Goal: Information Seeking & Learning: Learn about a topic

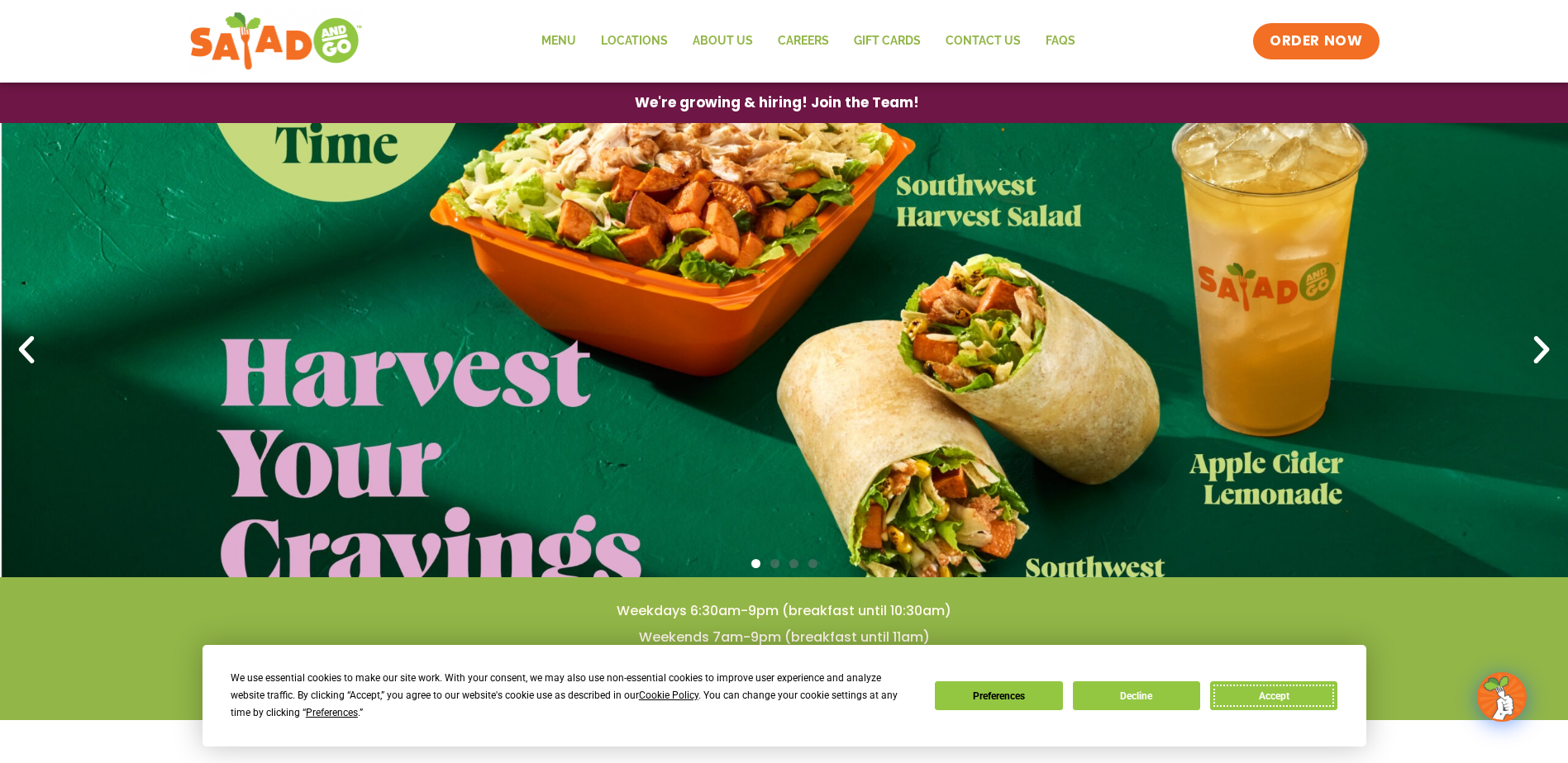
click at [1259, 690] on button "Accept" at bounding box center [1273, 696] width 127 height 29
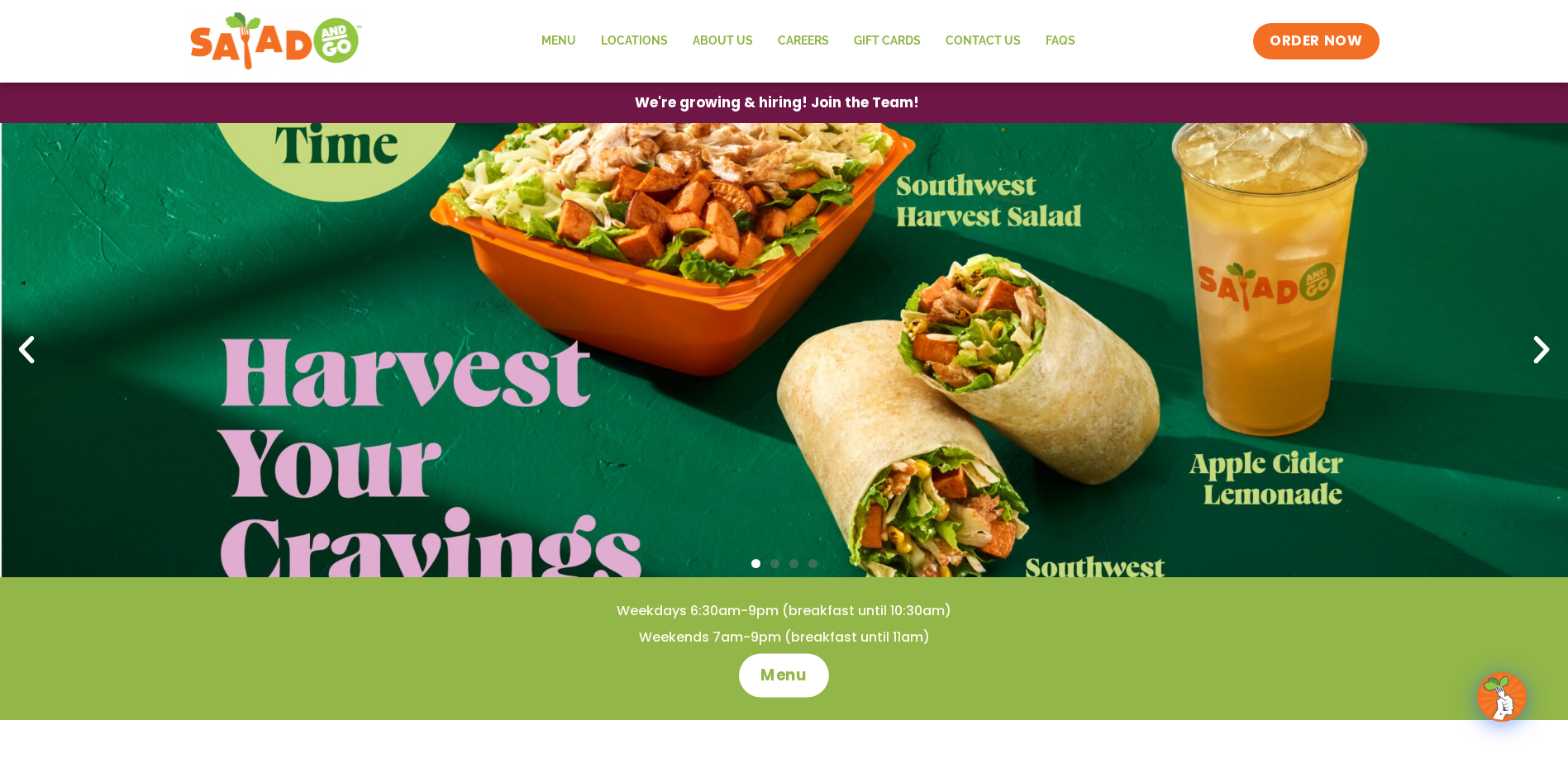
click at [784, 659] on link "Menu" at bounding box center [784, 675] width 90 height 44
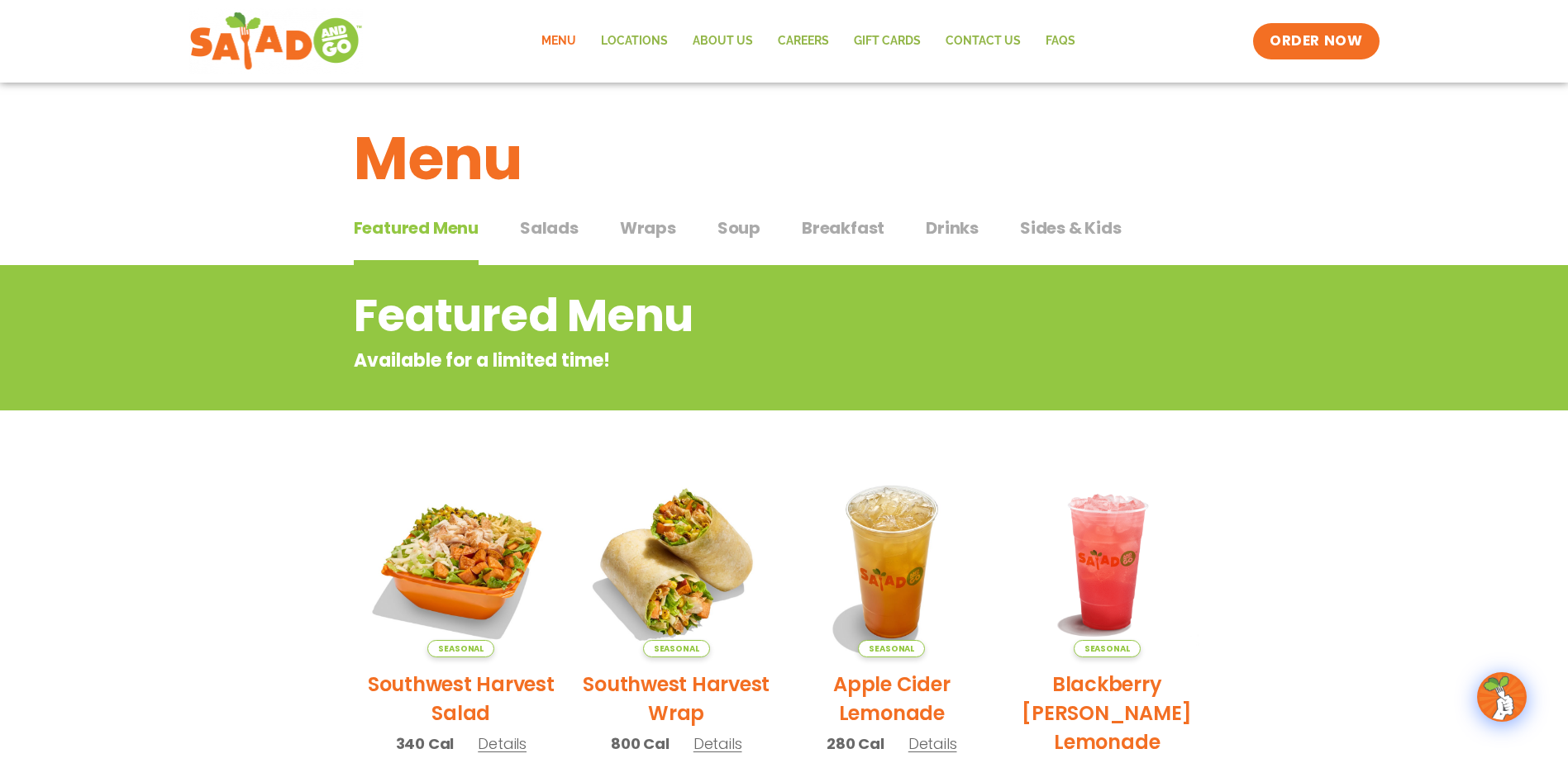
click at [550, 217] on span "Salads" at bounding box center [549, 229] width 59 height 25
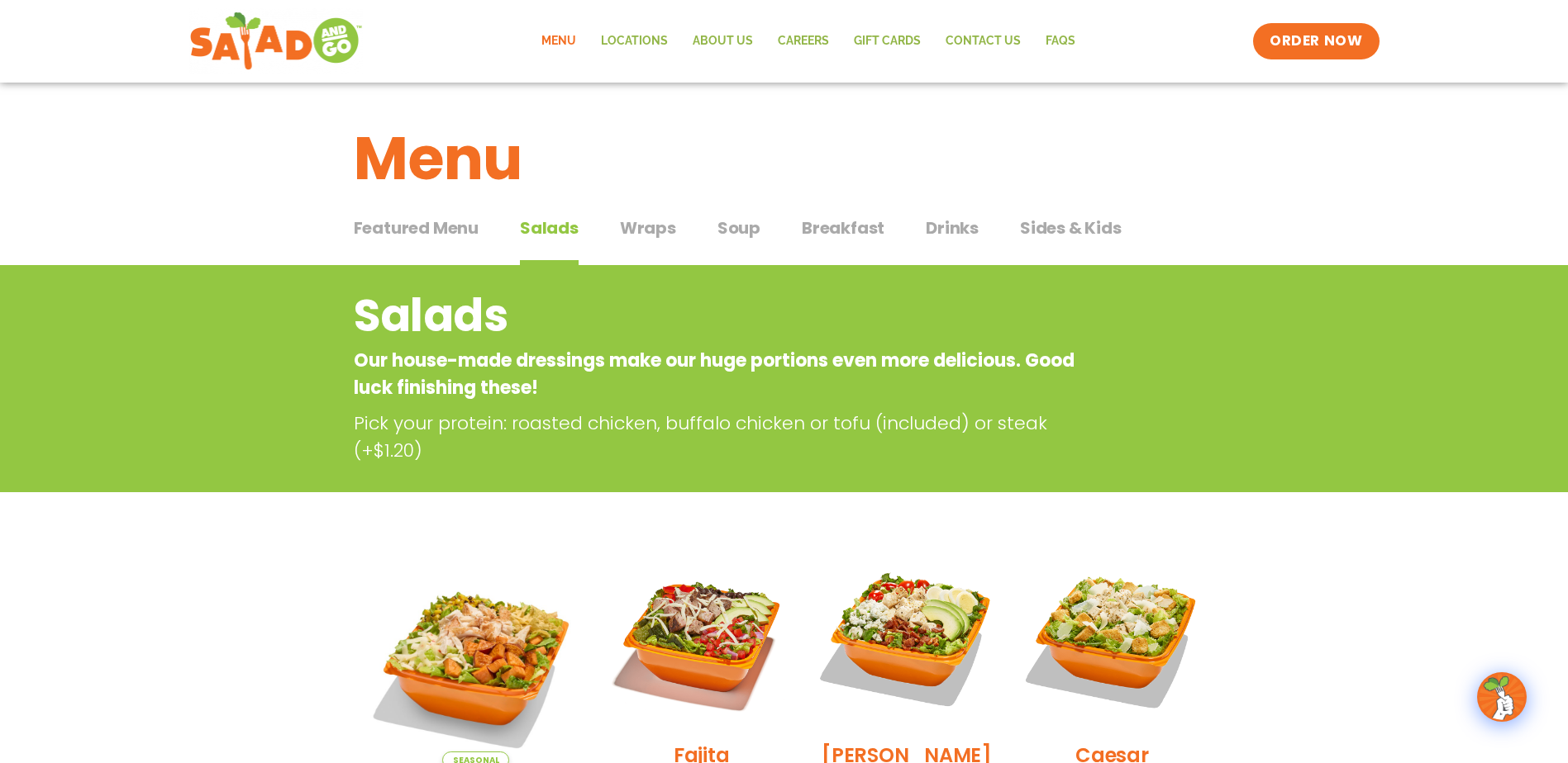
click at [718, 228] on span "Soup" at bounding box center [739, 229] width 43 height 25
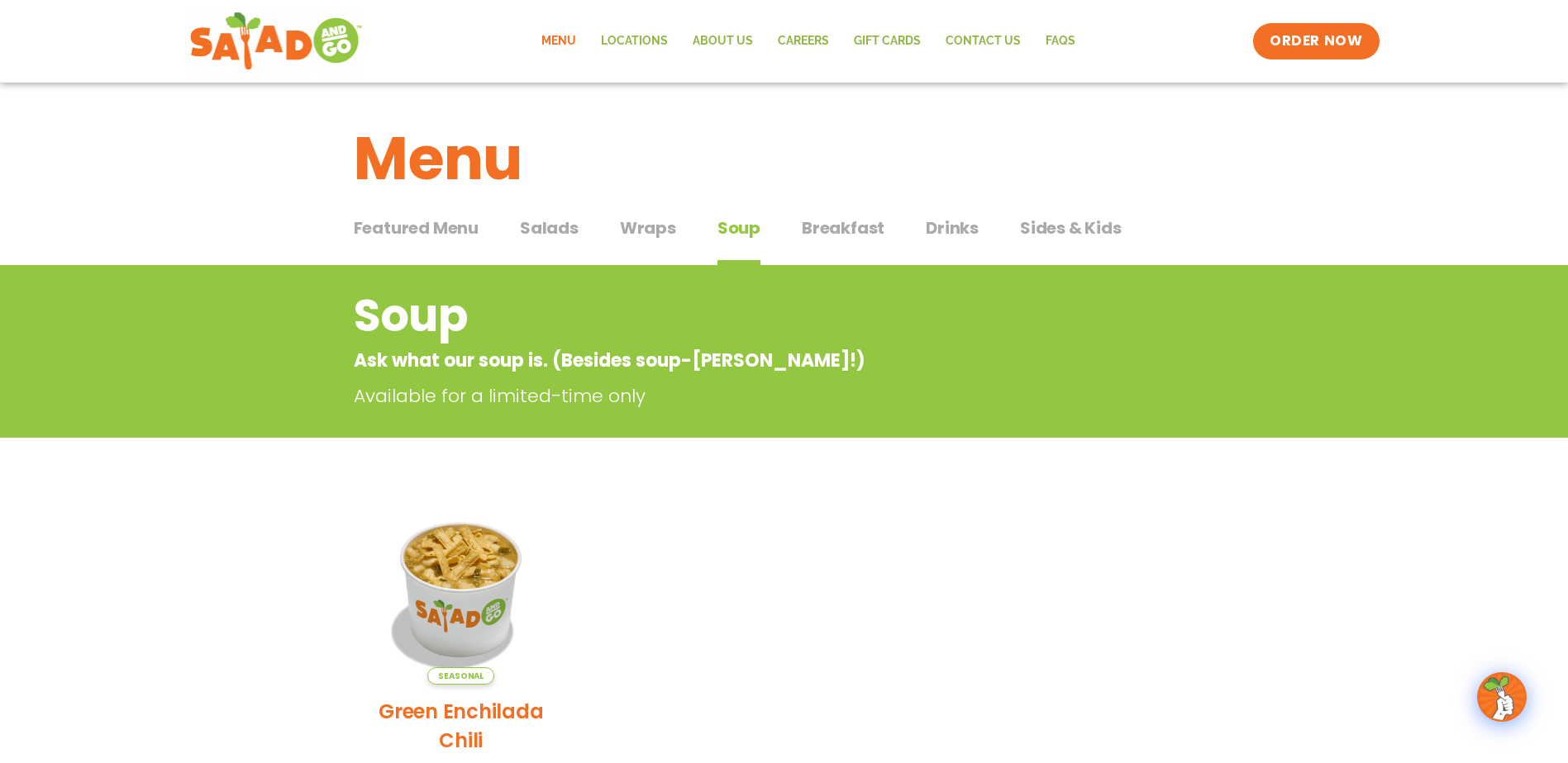
click at [417, 239] on span "Featured Menu" at bounding box center [415, 229] width 125 height 25
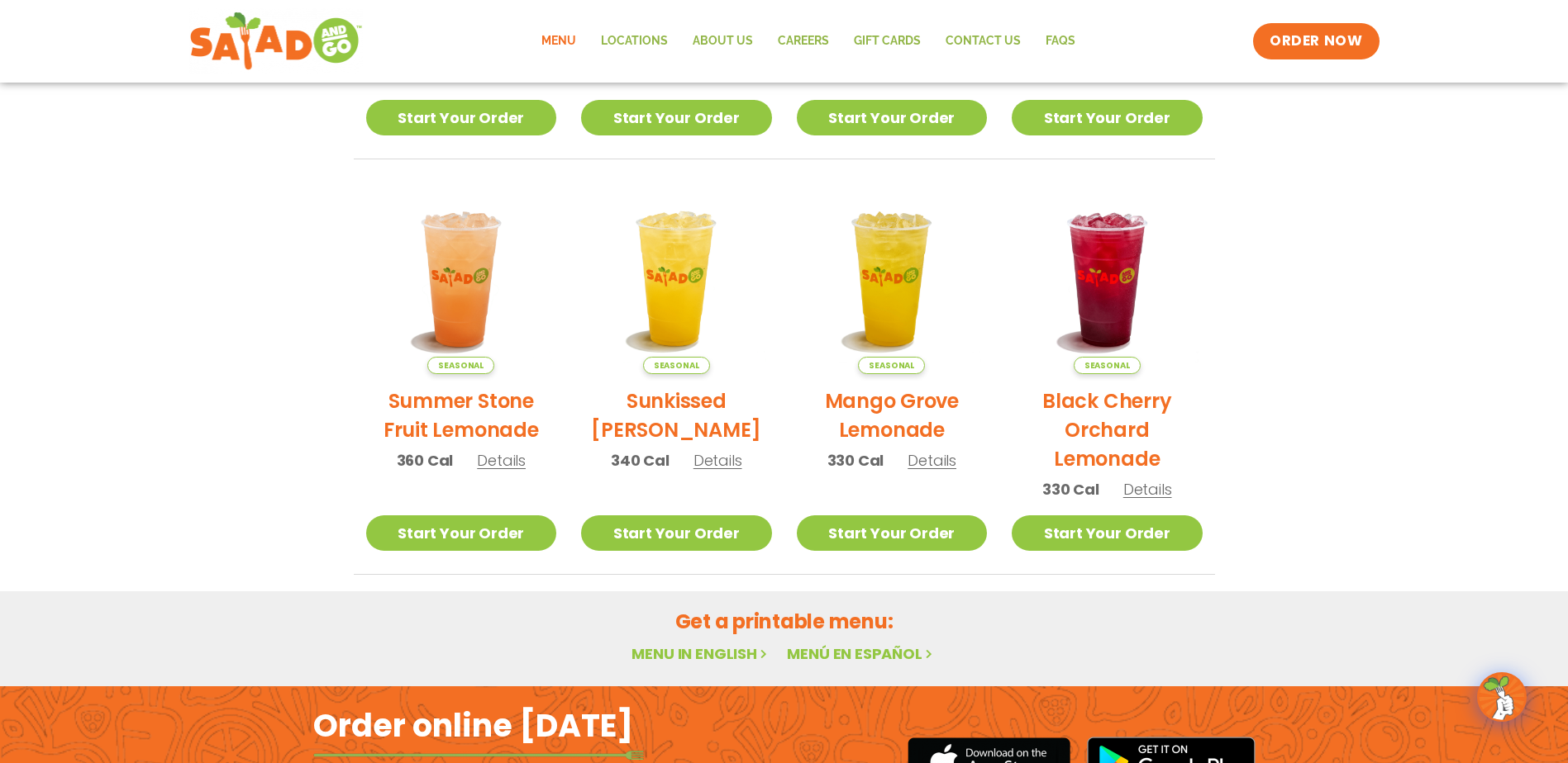
scroll to position [627, 0]
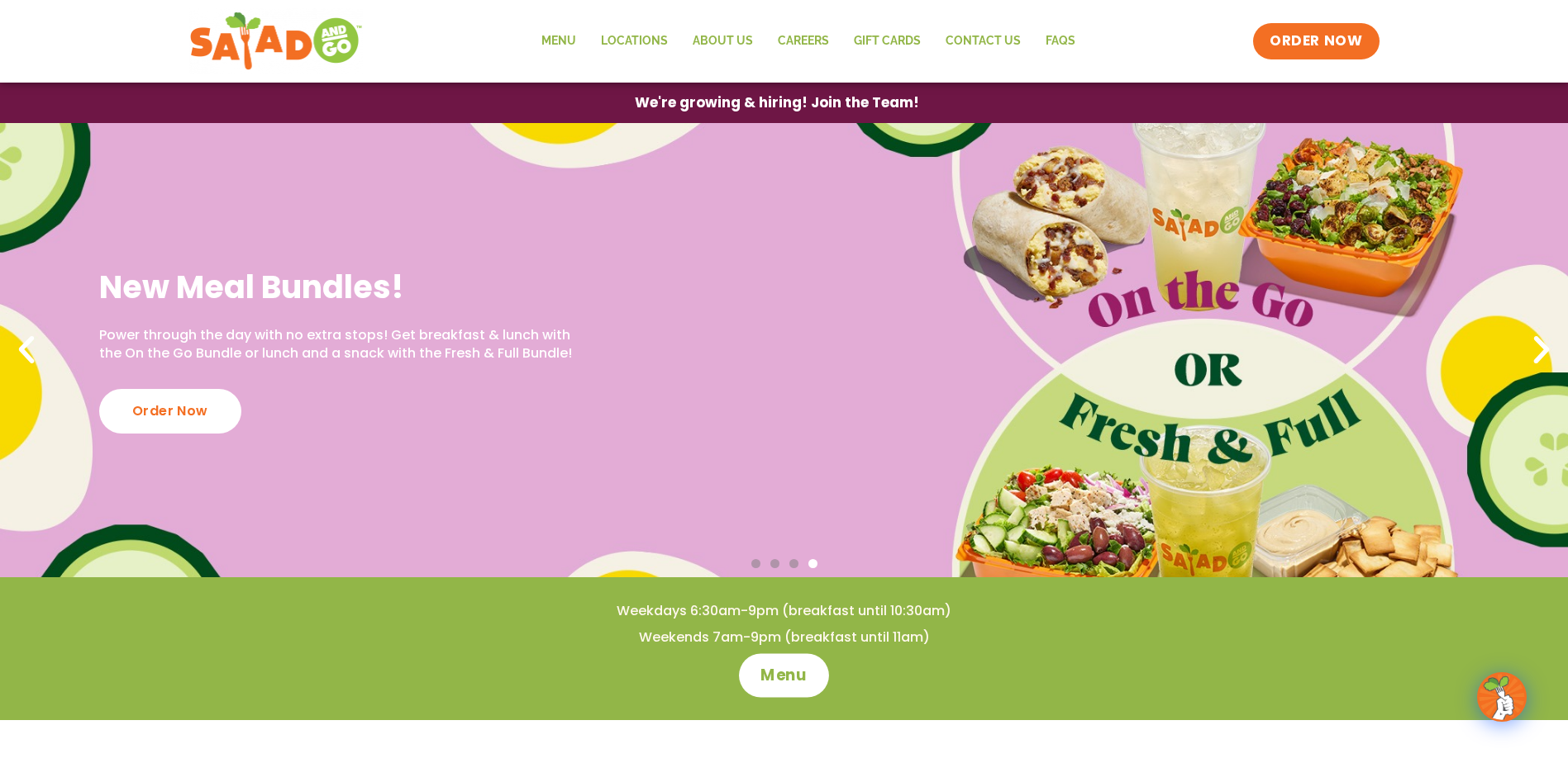
click at [781, 676] on span "Menu" at bounding box center [784, 676] width 47 height 21
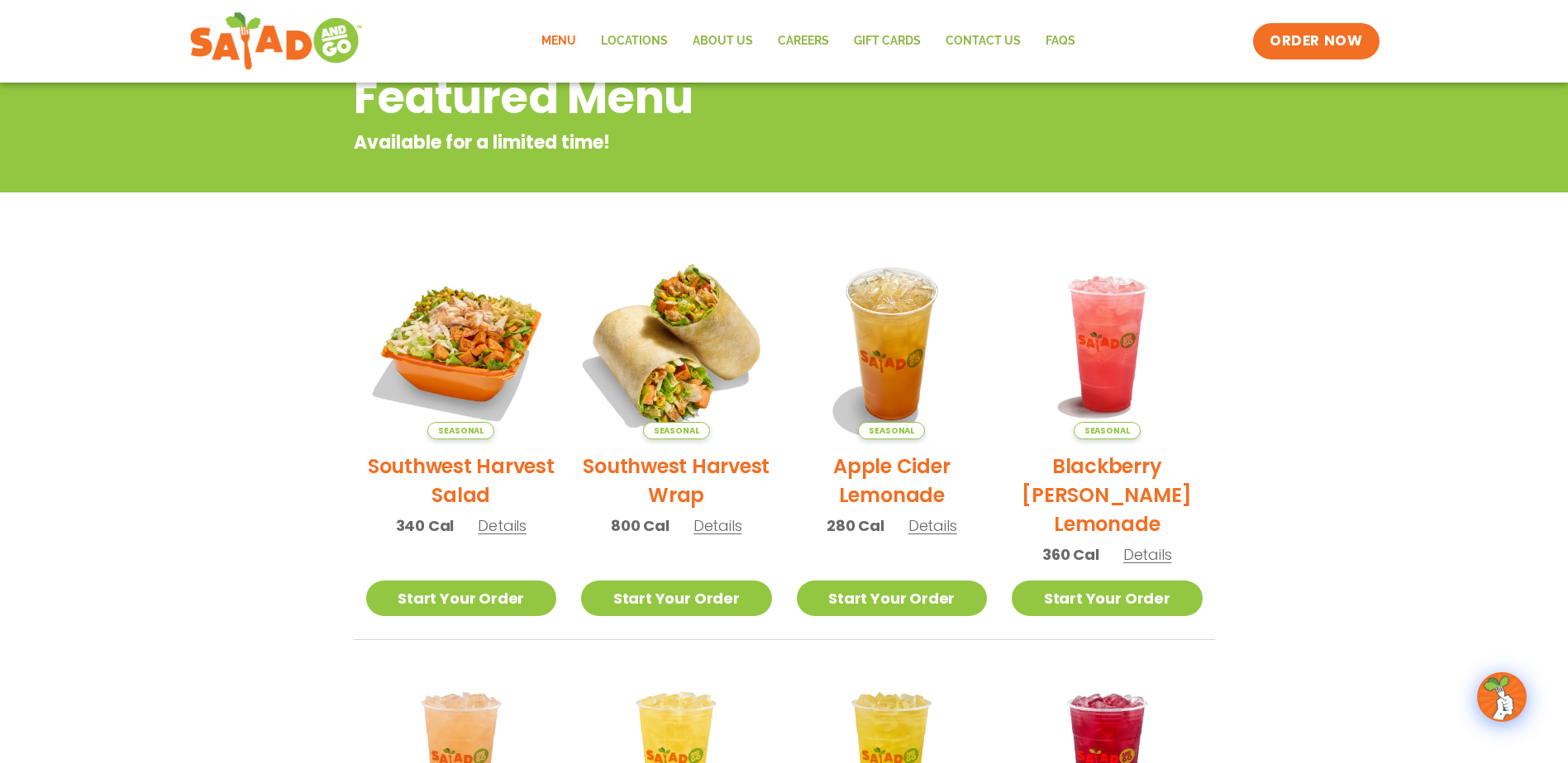
scroll to position [248, 0]
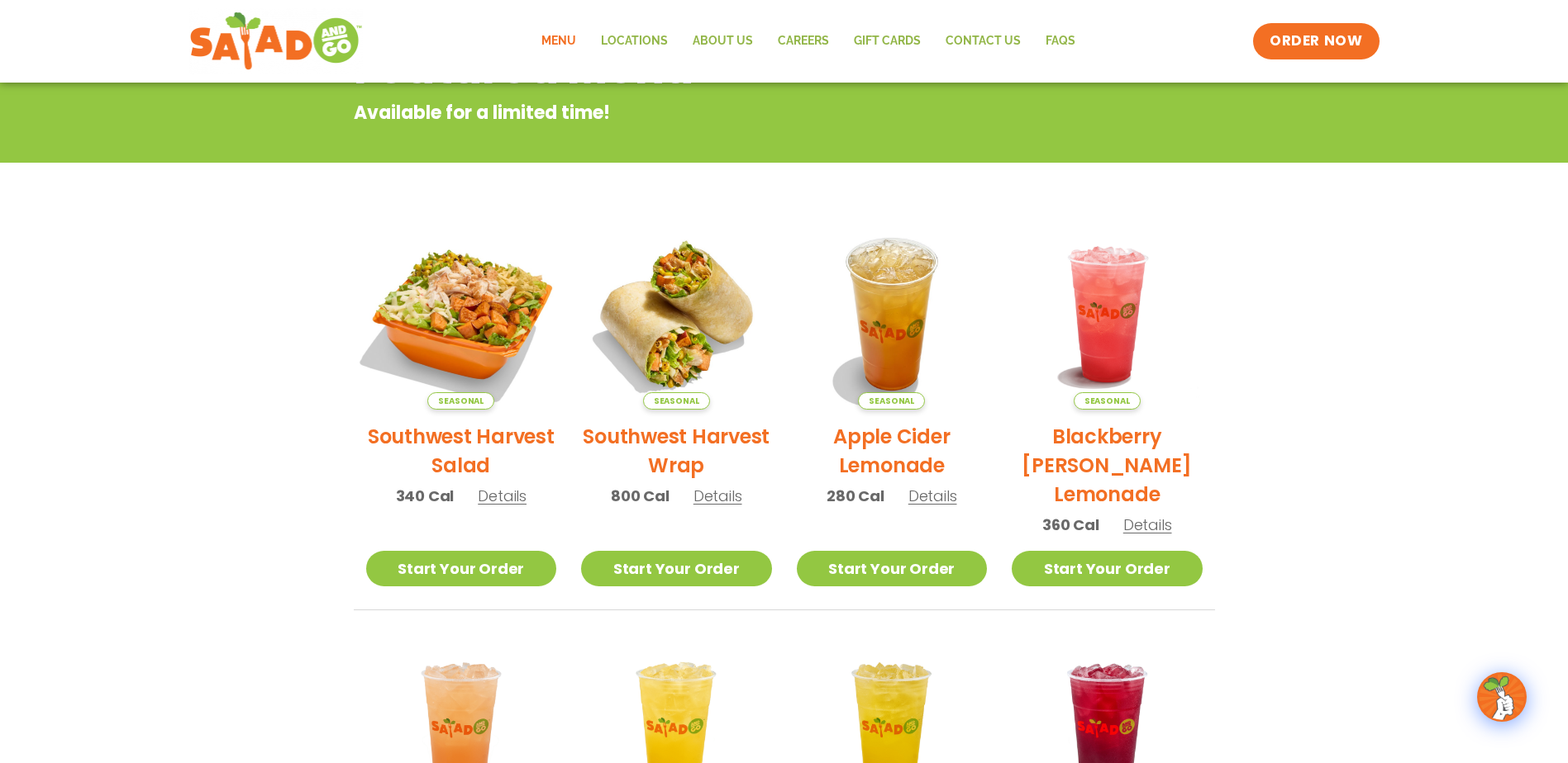
click at [448, 331] on img at bounding box center [460, 314] width 224 height 224
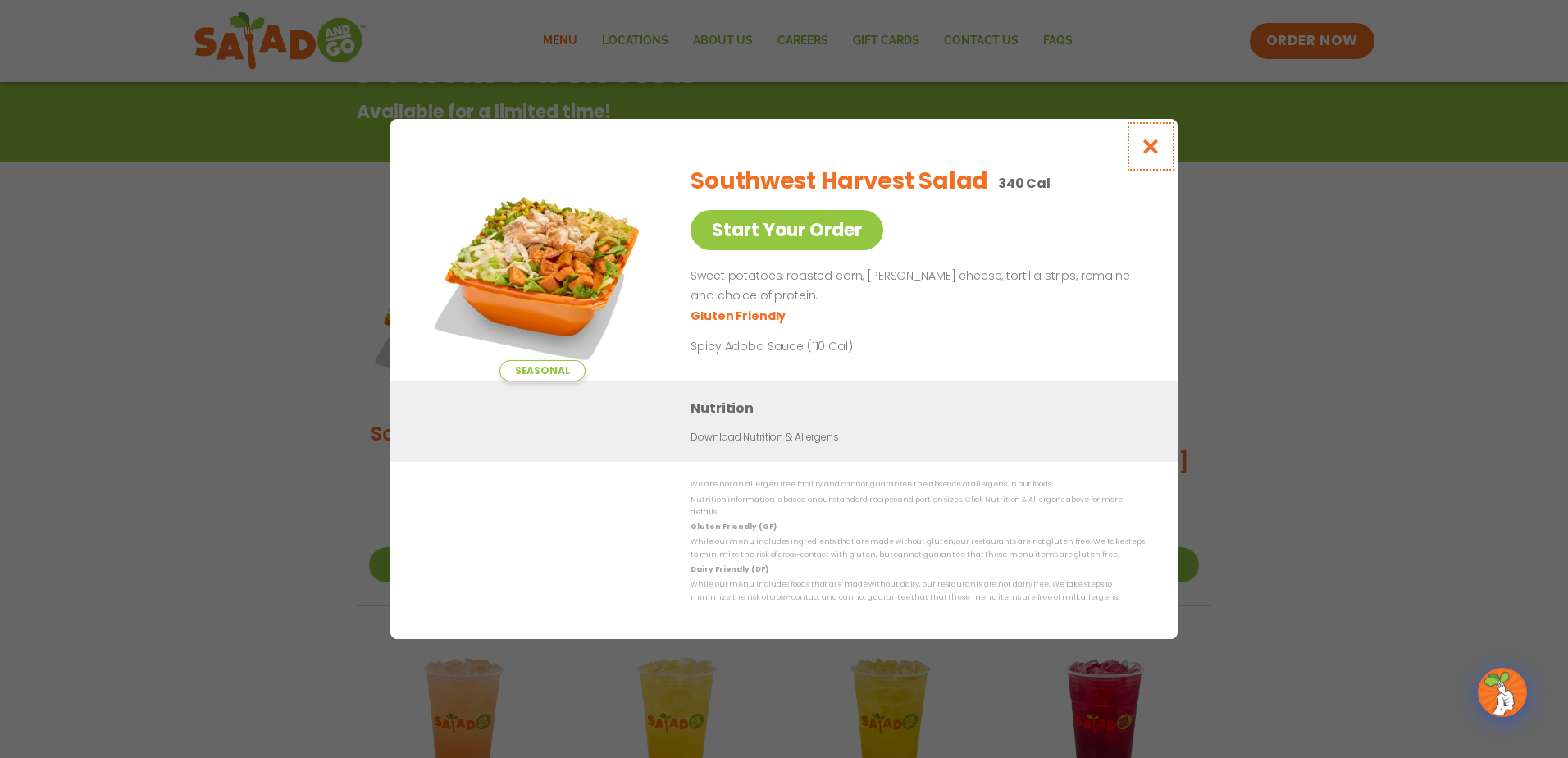
click at [1153, 153] on icon "Close modal" at bounding box center [1151, 146] width 20 height 17
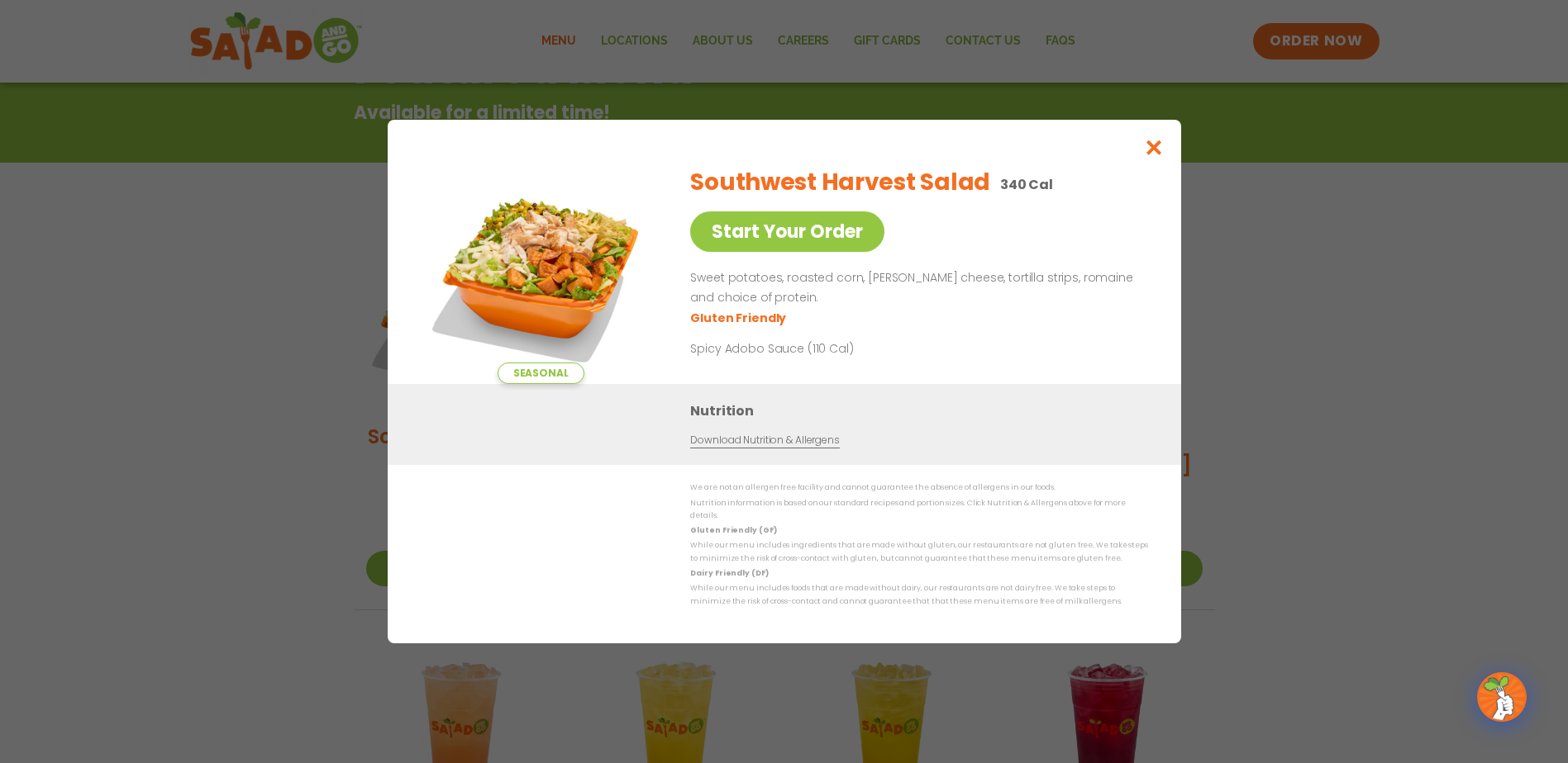
scroll to position [265, 0]
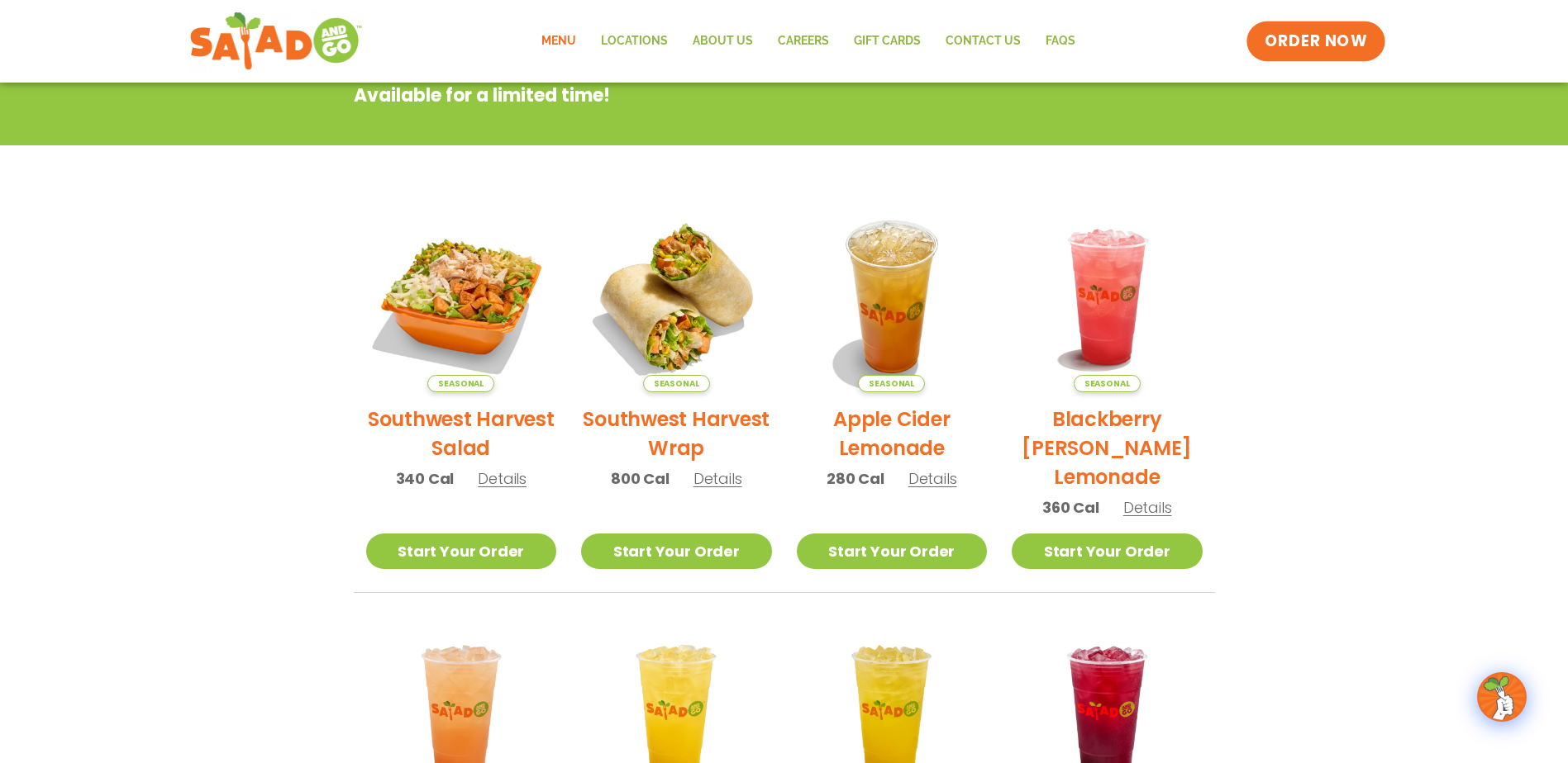
click at [1311, 23] on link "ORDER NOW" at bounding box center [1315, 41] width 138 height 40
